Goal: Transaction & Acquisition: Purchase product/service

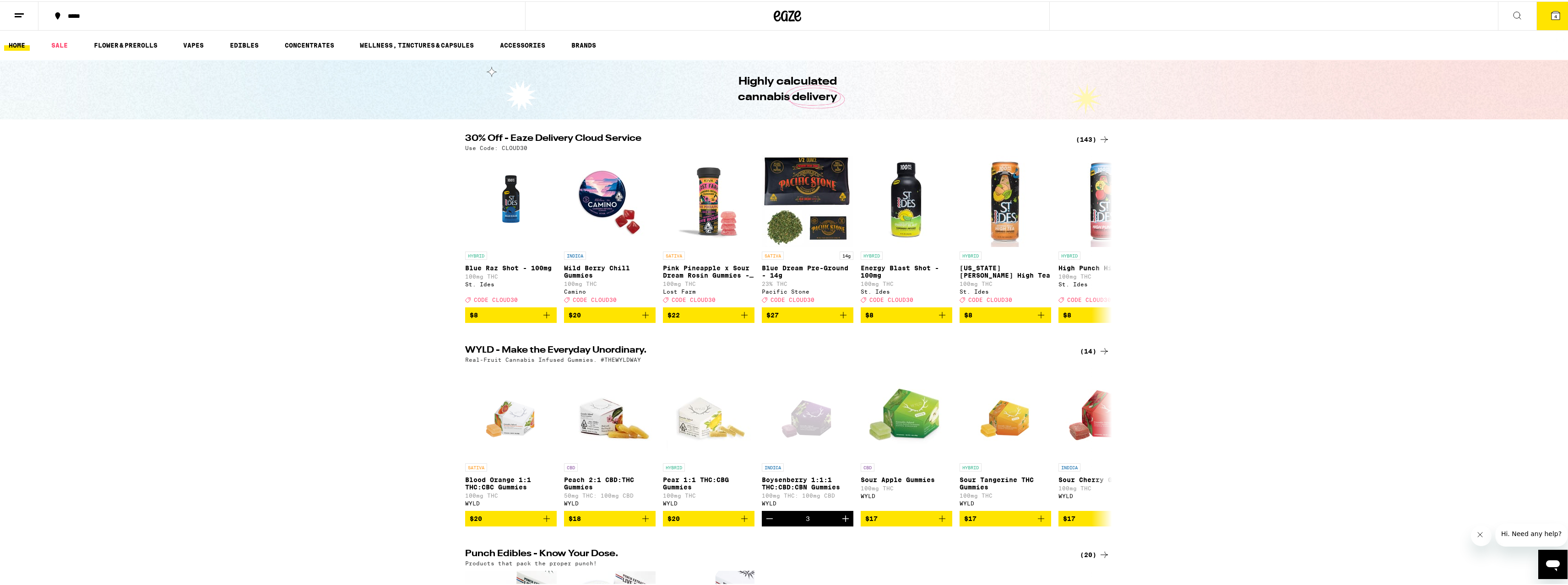
click at [1076, 140] on div "(143)" at bounding box center [1092, 138] width 34 height 11
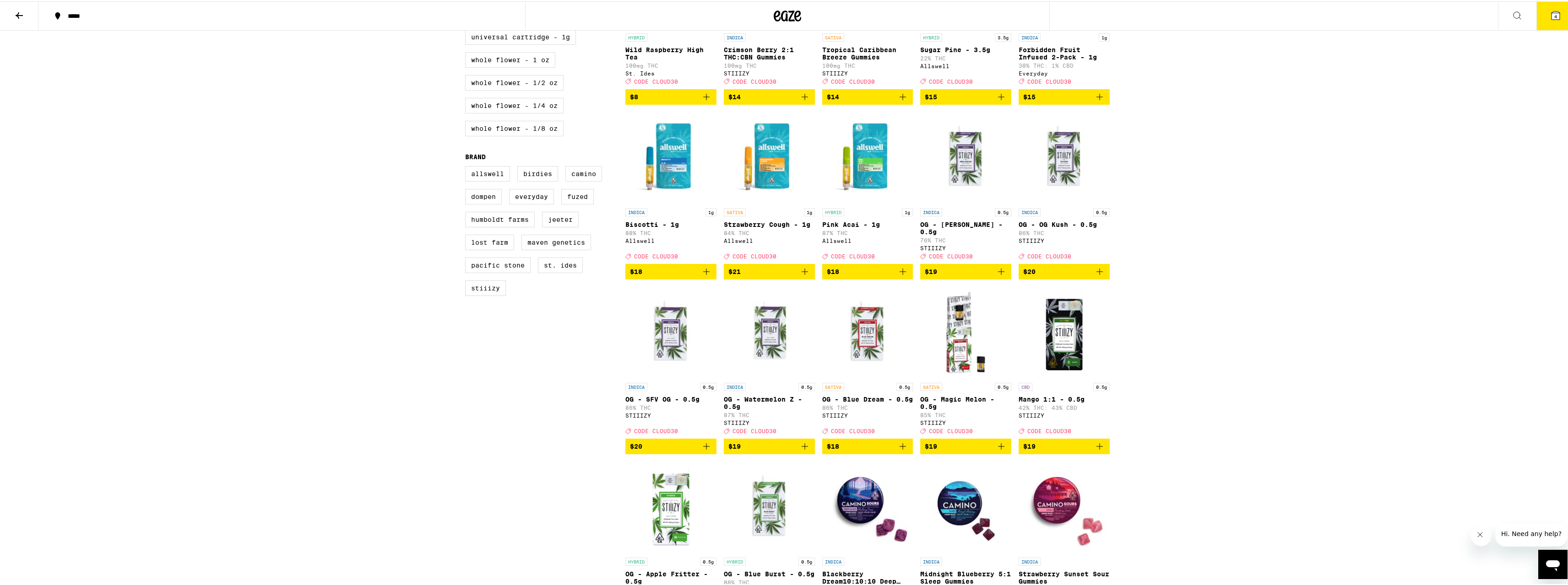
scroll to position [568, 0]
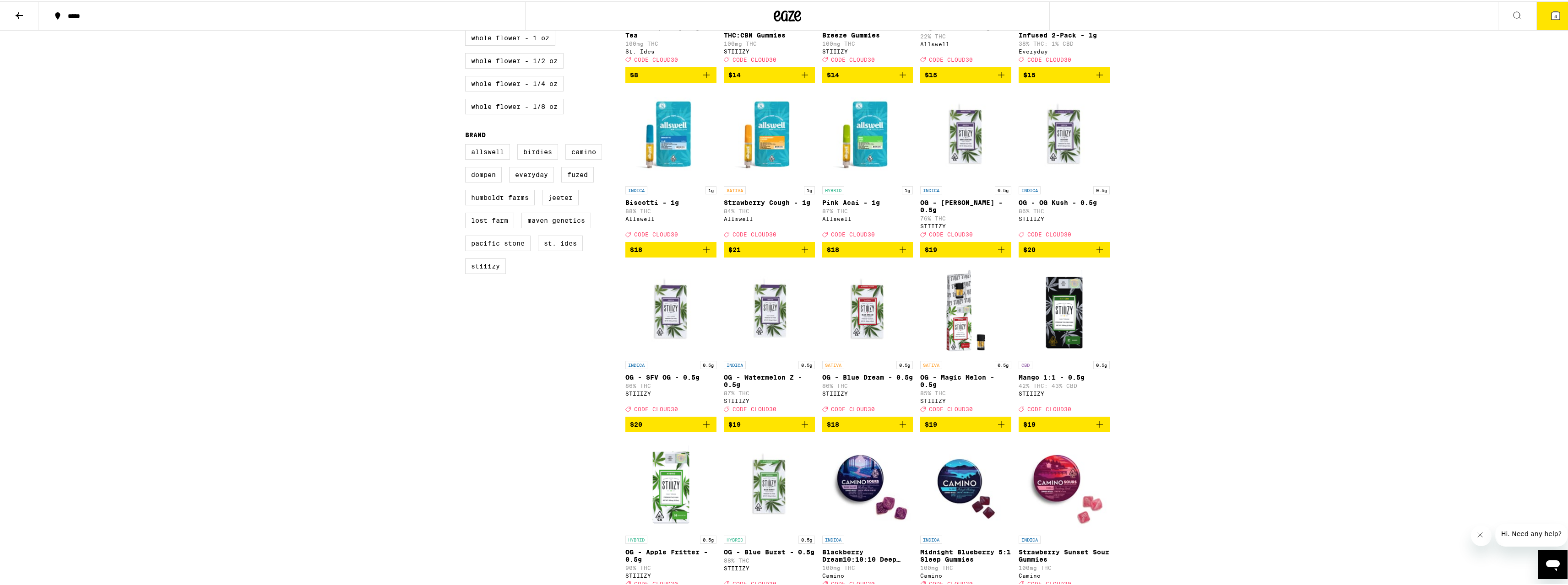
click at [683, 152] on img "Open page for Biscotti - 1g from Allswell" at bounding box center [670, 135] width 91 height 92
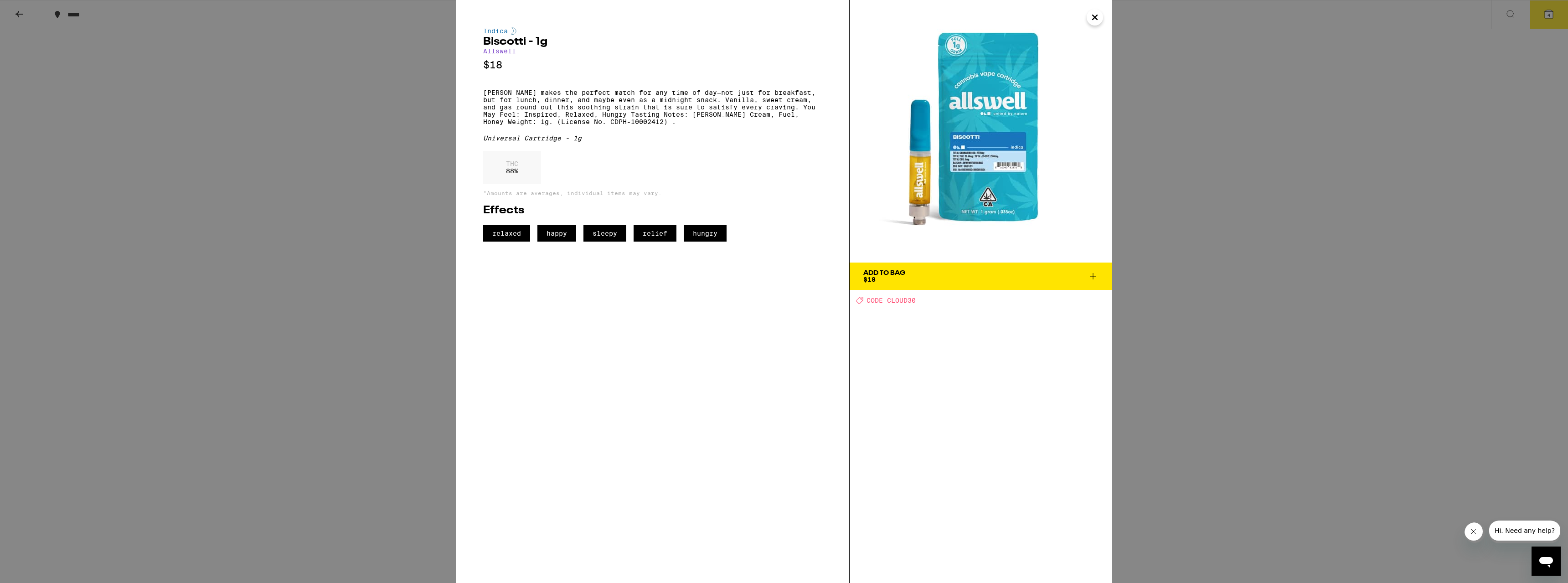
click at [1098, 19] on icon "Close" at bounding box center [1095, 17] width 5 height 5
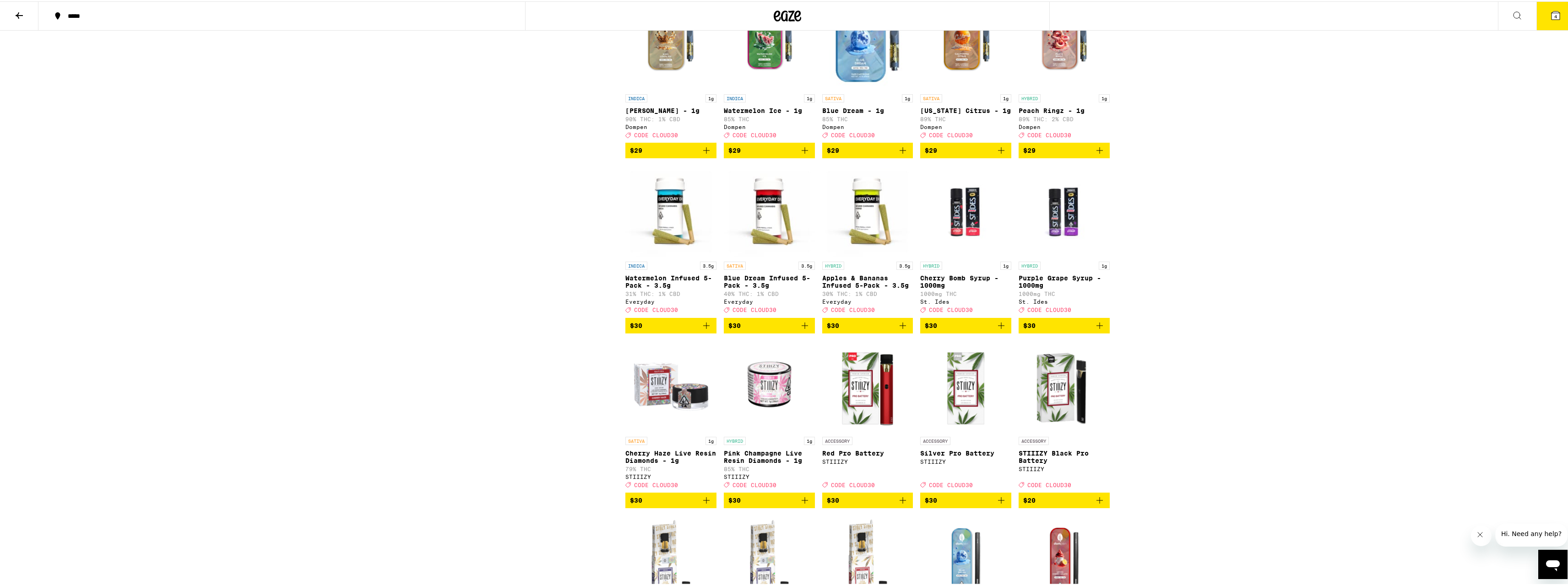
scroll to position [2745, 0]
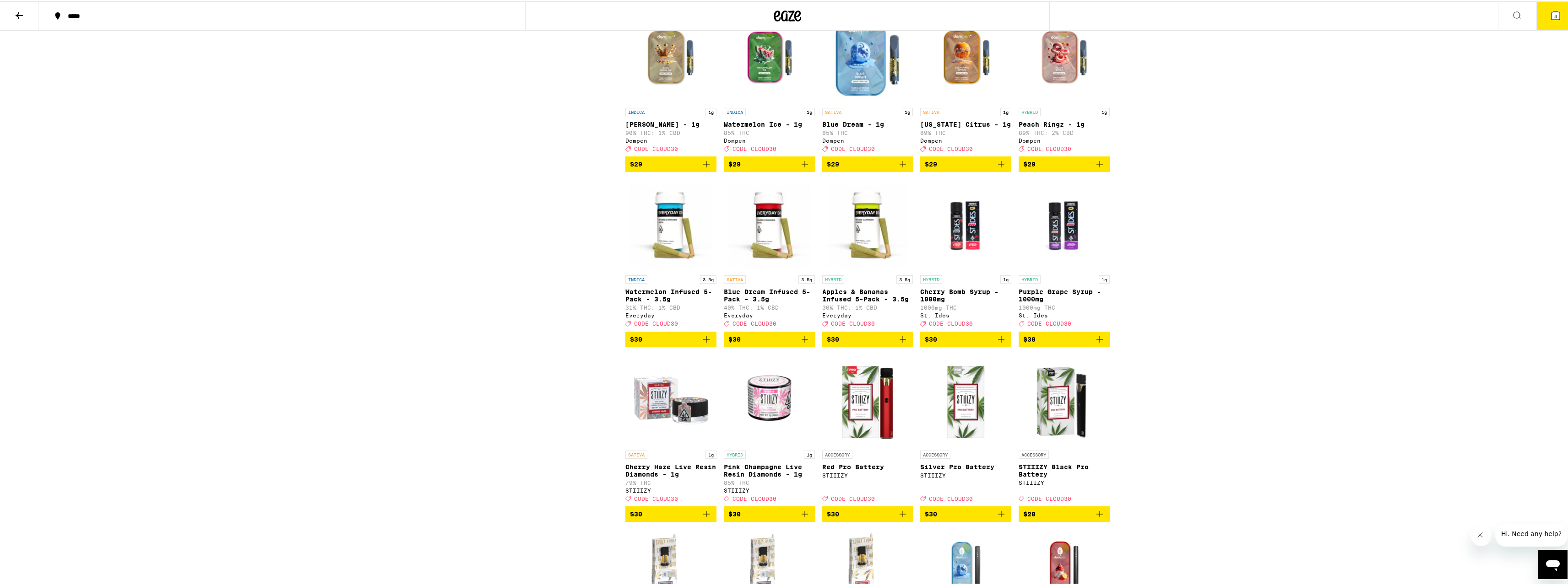
click at [653, 102] on img "Open page for King Louis XIII - 1g from Dompen" at bounding box center [670, 56] width 91 height 92
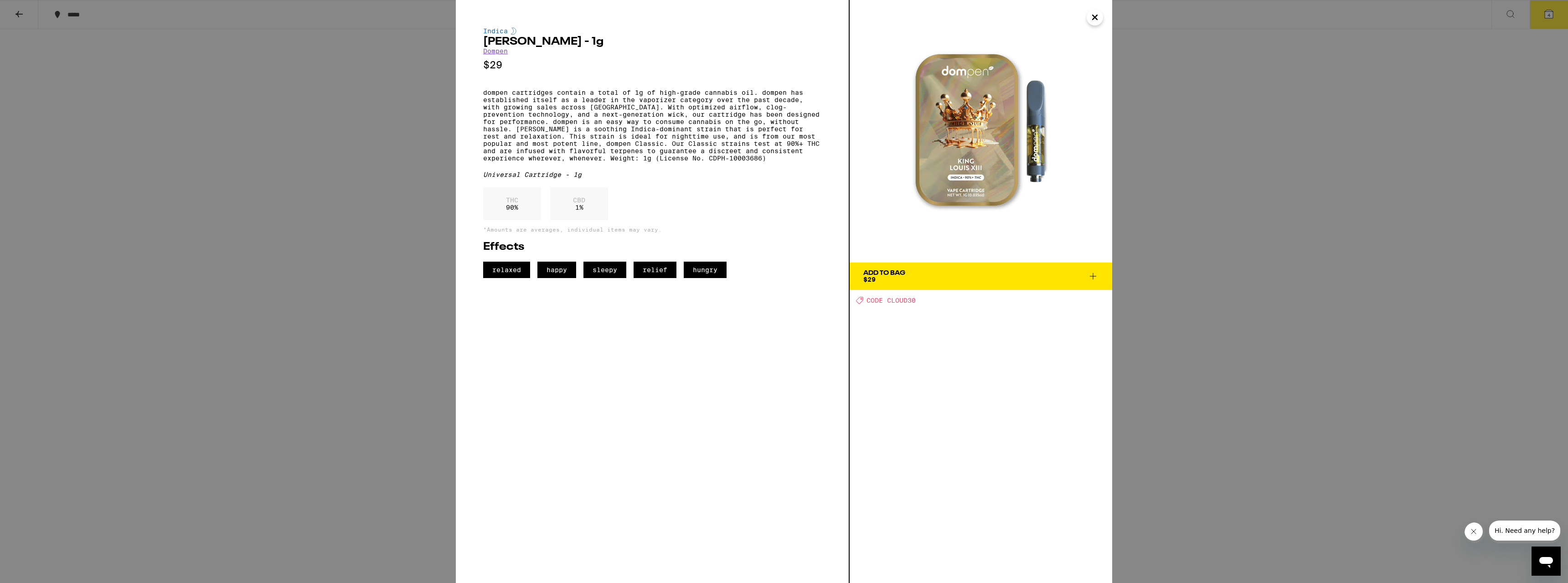
click at [1233, 198] on div "Indica [PERSON_NAME] - 1g Dompen $29 dompen cartridges contain a total of 1g of…" at bounding box center [784, 291] width 1568 height 583
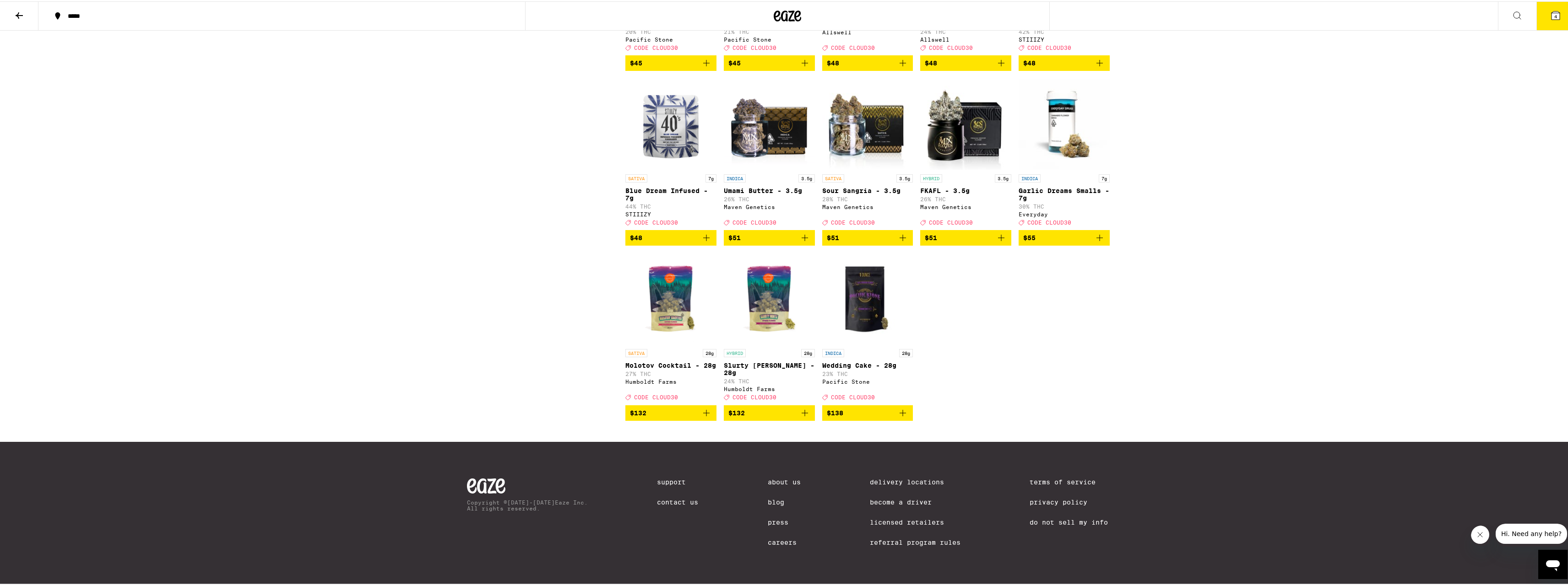
scroll to position [4894, 0]
